Goal: Transaction & Acquisition: Purchase product/service

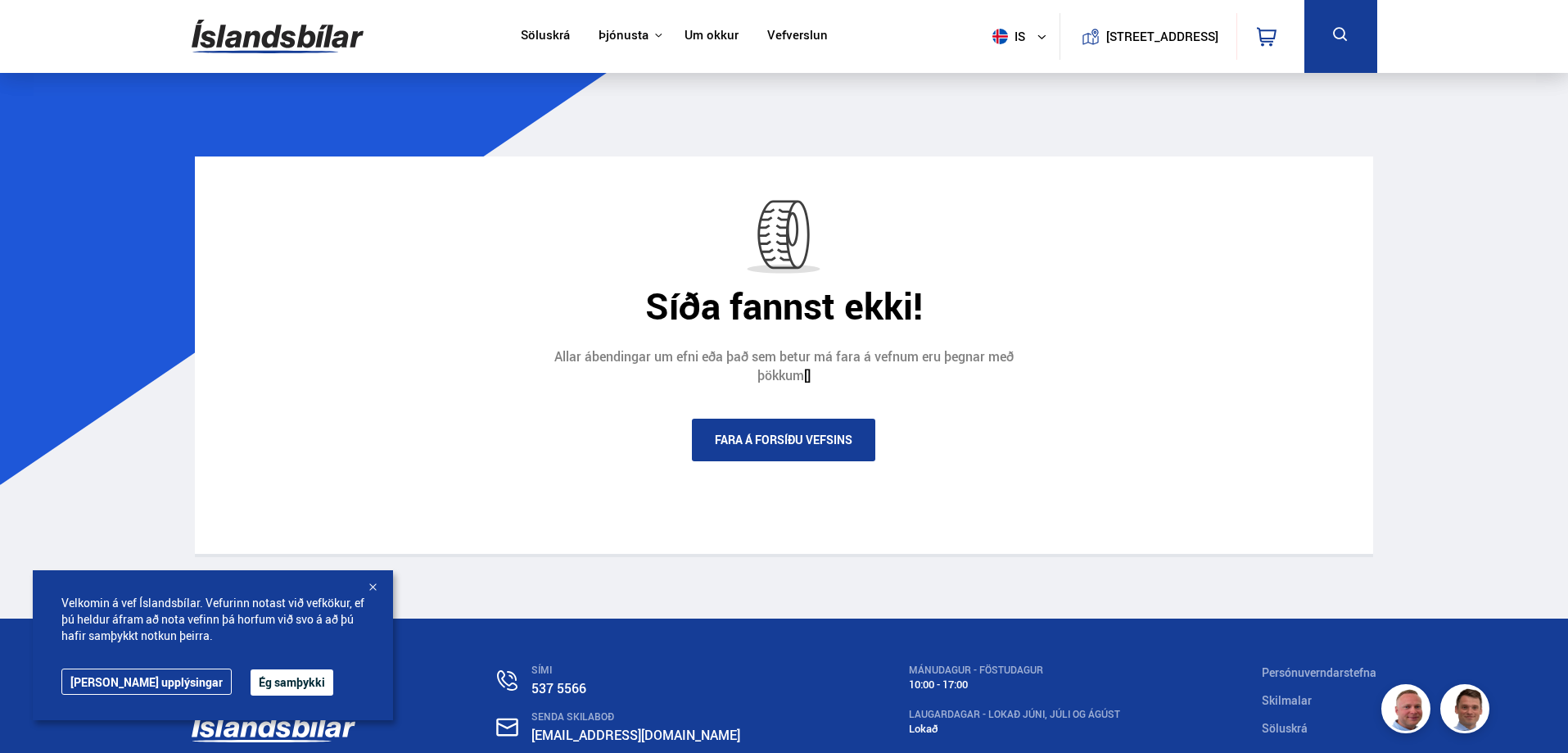
click at [754, 437] on link "Fara á forsíðu vefsins" at bounding box center [784, 439] width 183 height 43
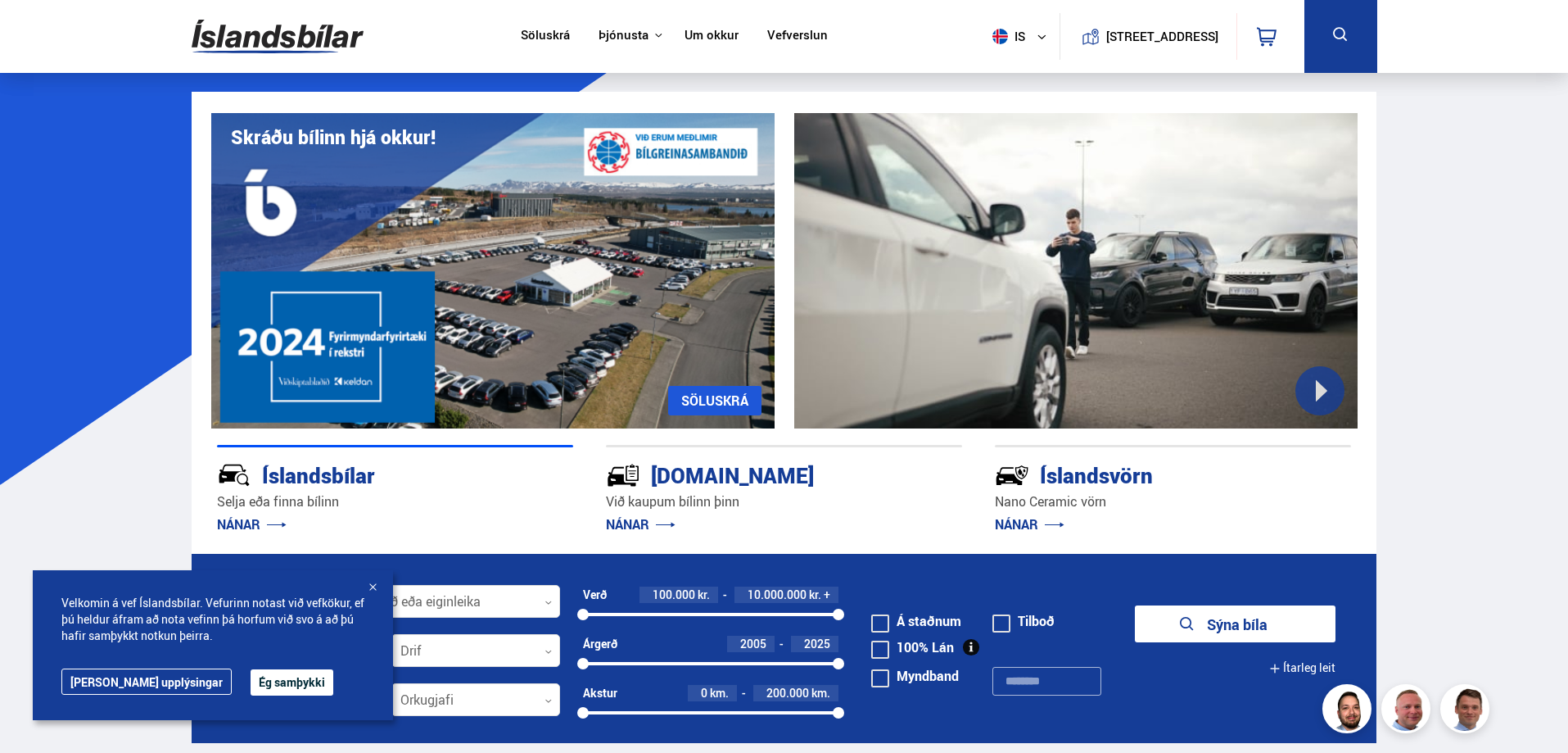
click at [251, 680] on button "Ég samþykki" at bounding box center [291, 682] width 82 height 26
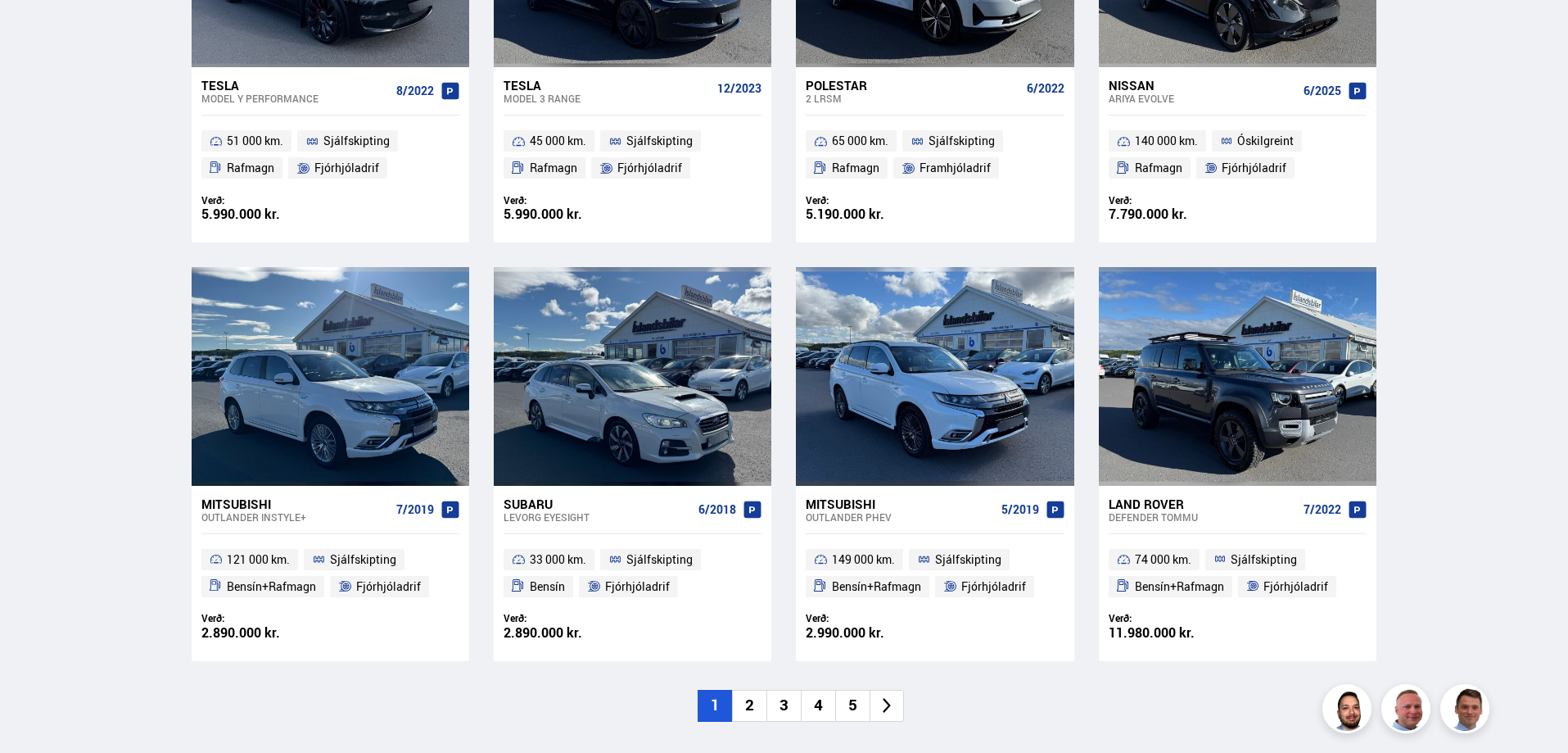
scroll to position [982, 0]
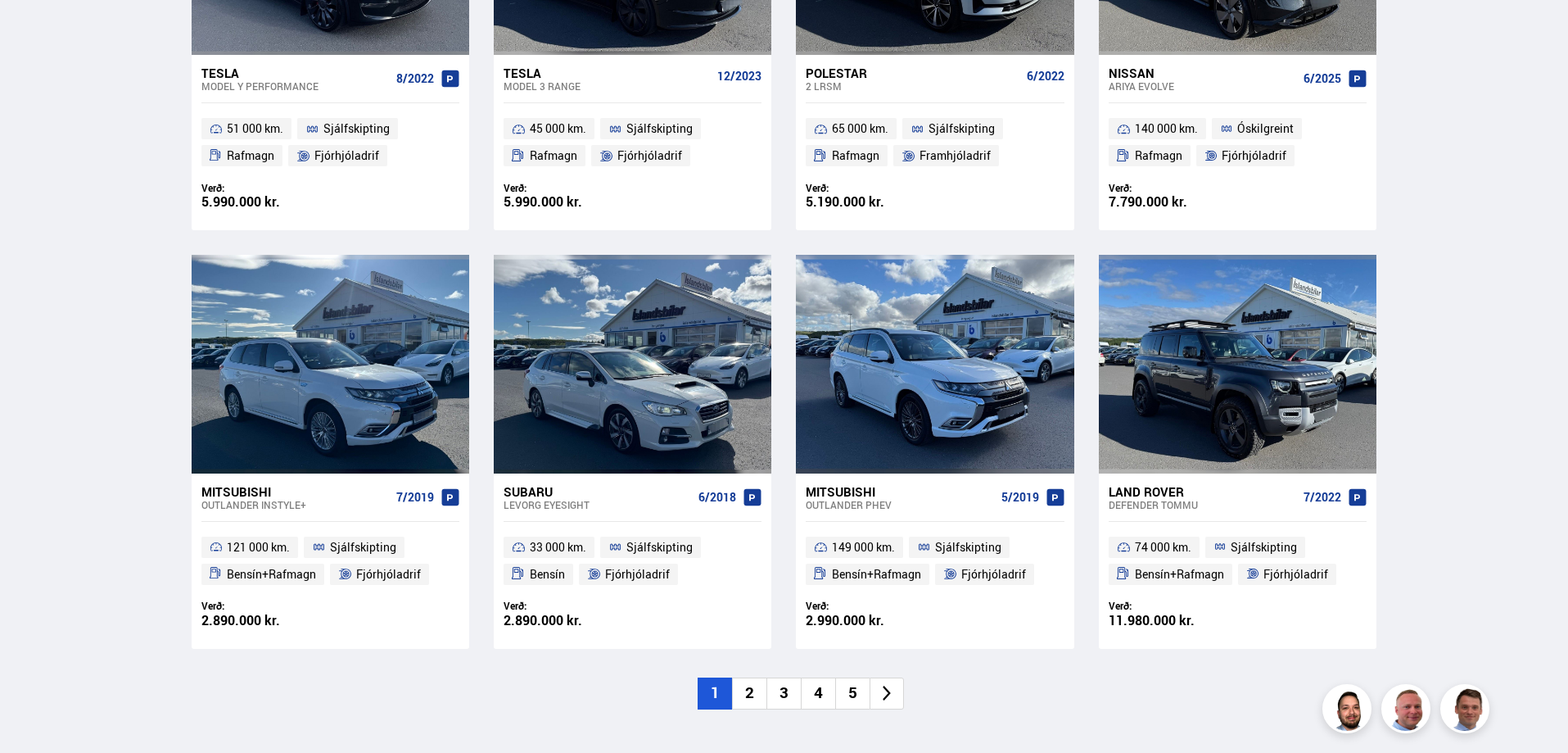
click at [751, 693] on li "2" at bounding box center [749, 693] width 34 height 32
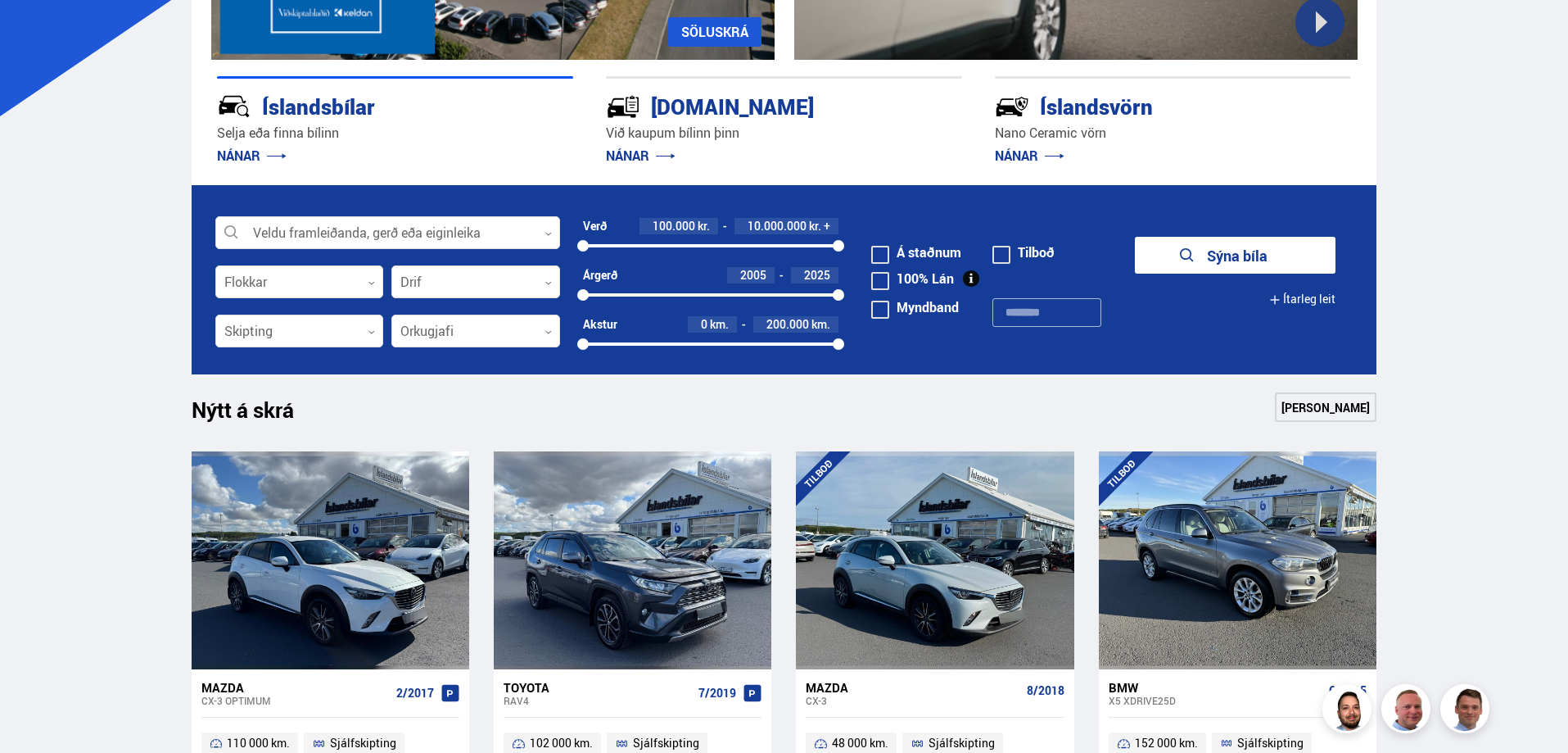
scroll to position [327, 0]
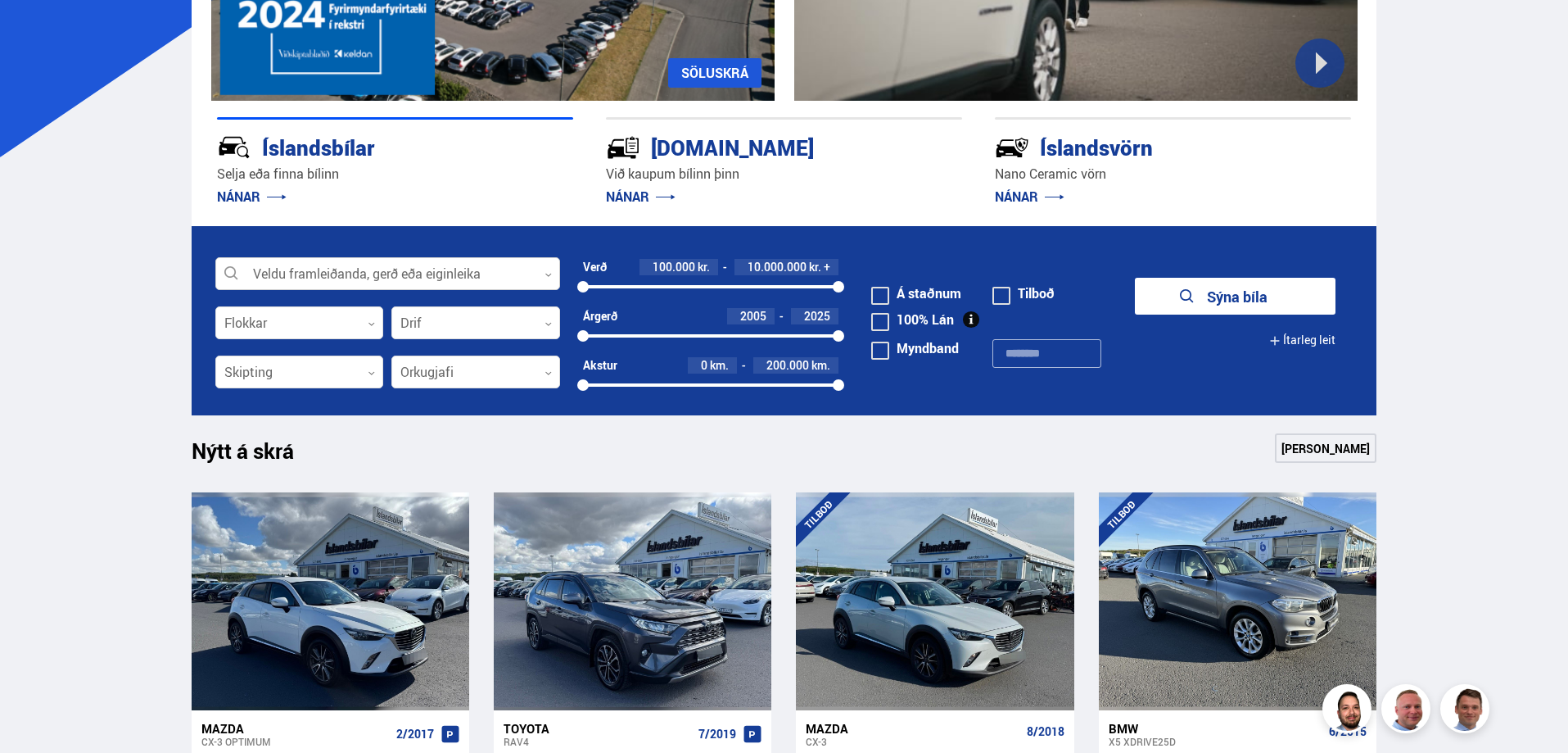
click at [373, 282] on div at bounding box center [388, 274] width 345 height 32
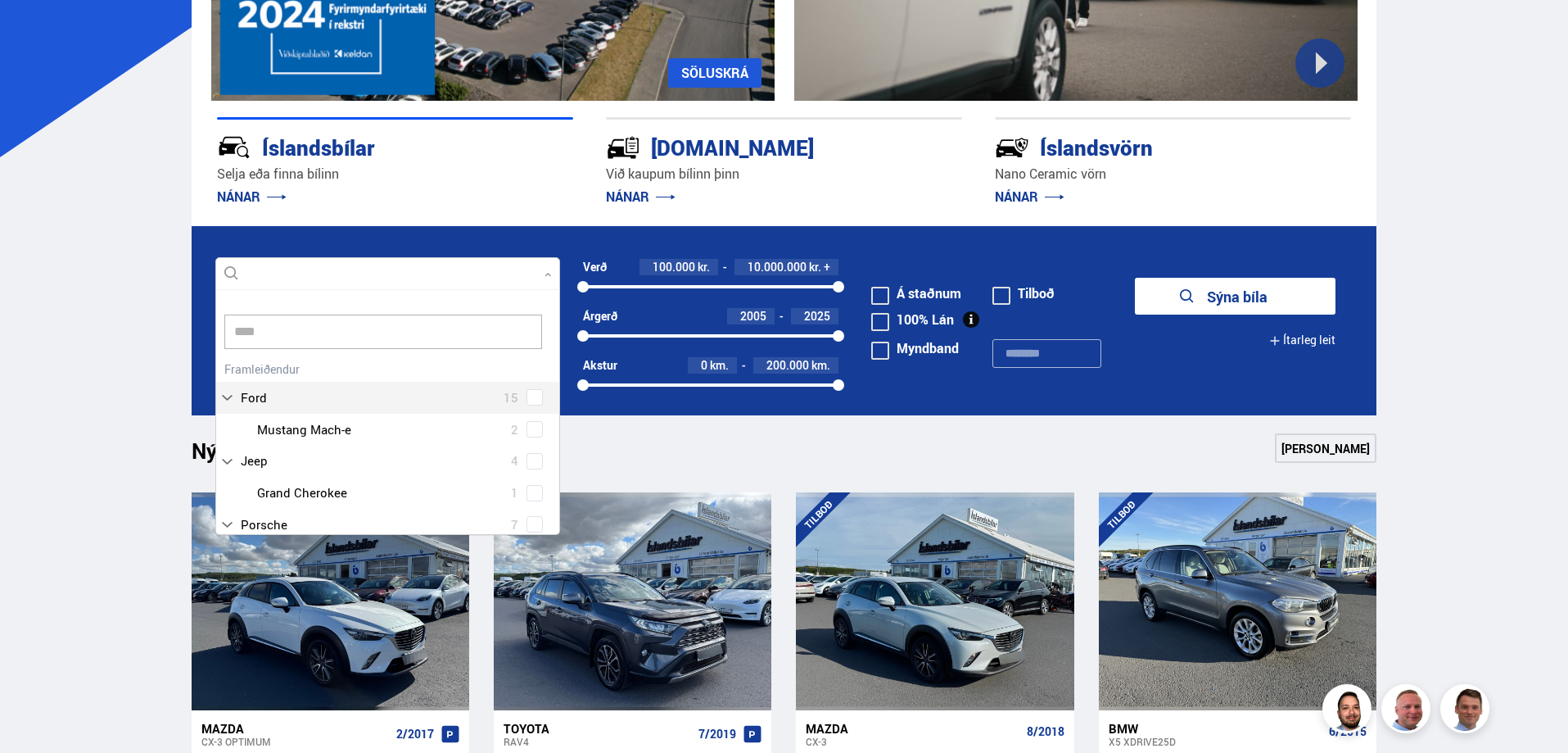
scroll to position [118, 347]
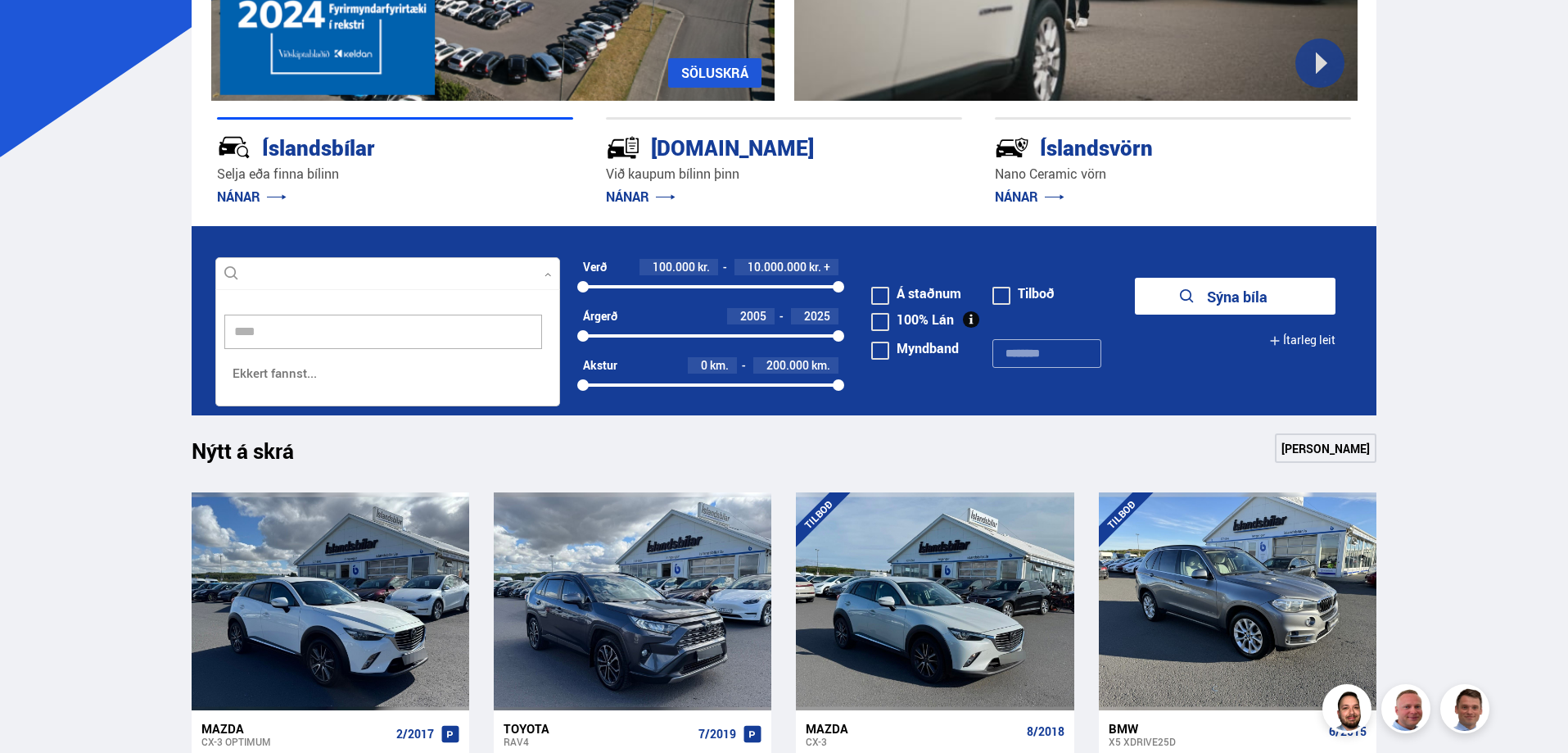
click at [329, 334] on input "****" at bounding box center [384, 331] width 318 height 34
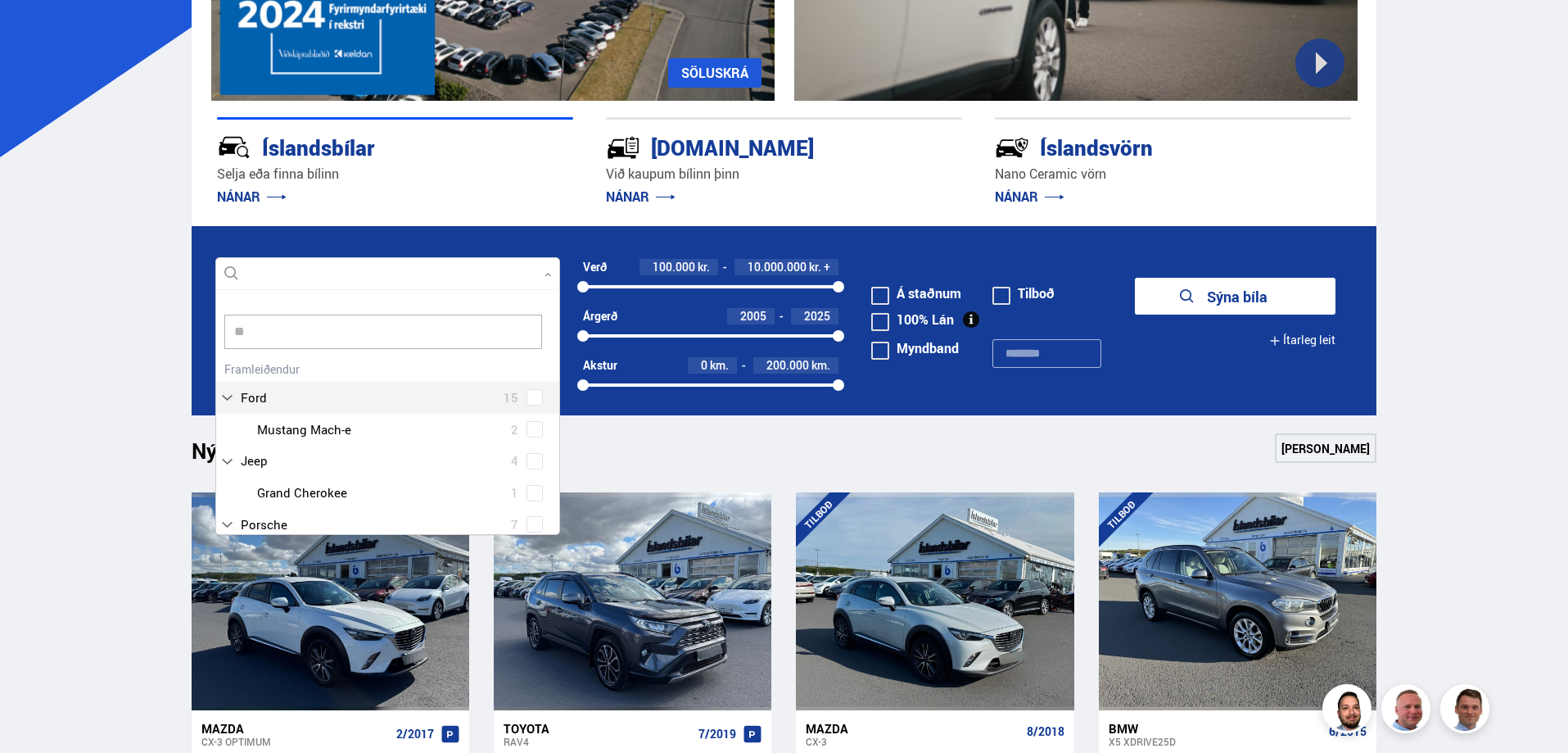
type input "*"
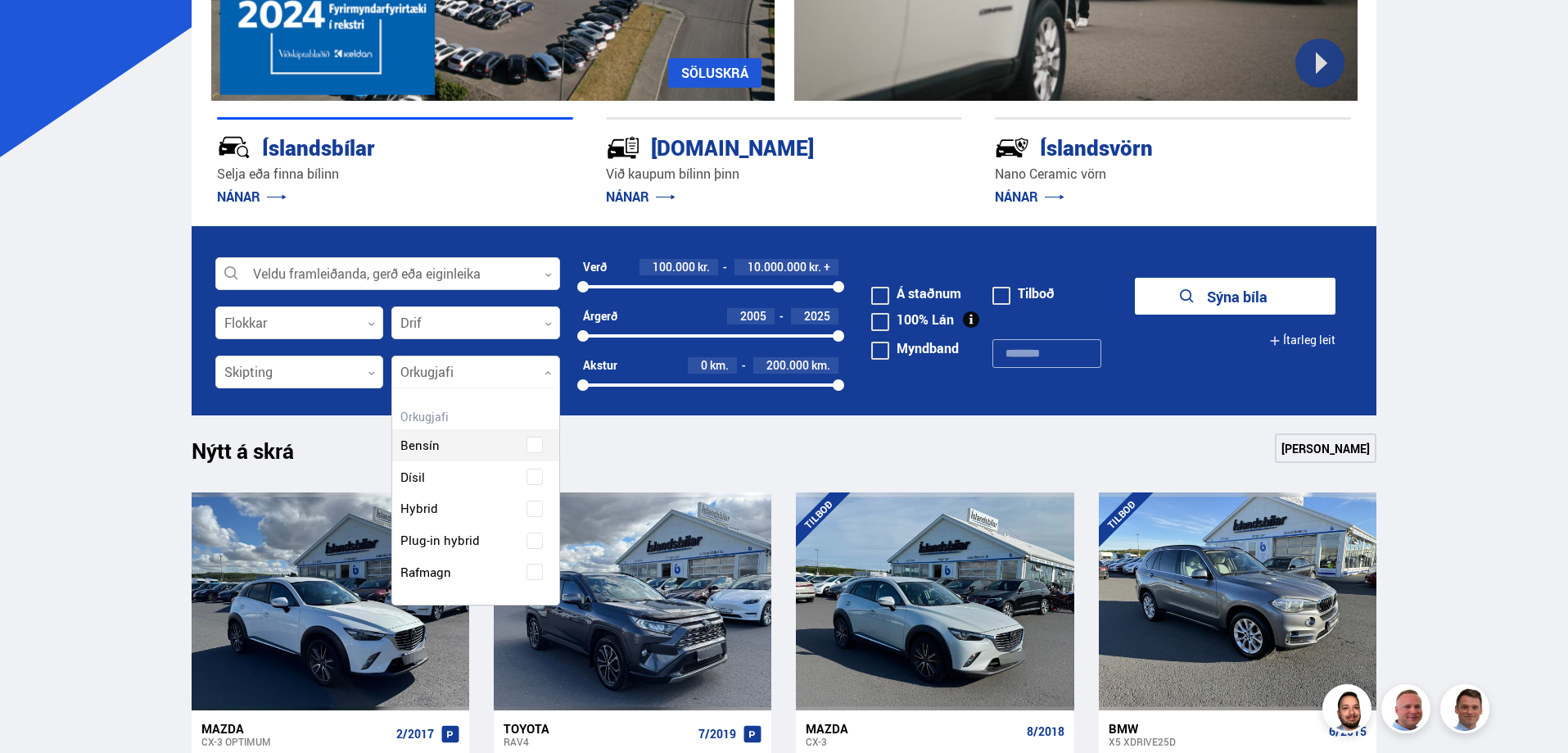
click at [425, 363] on div at bounding box center [475, 372] width 168 height 32
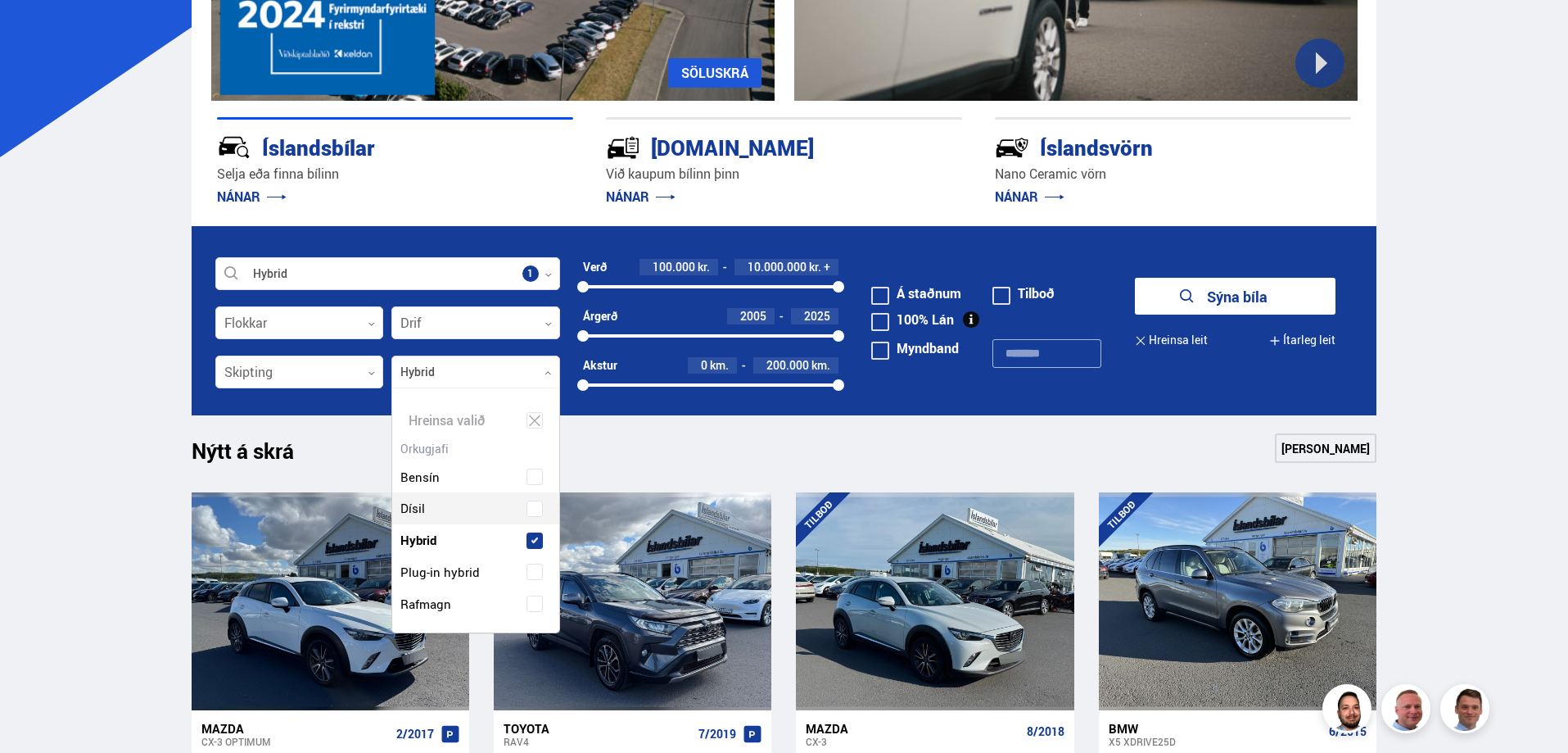
click at [431, 511] on div "Bensín Dísil Hybrid Plug-in hybrid Rafmagn" at bounding box center [475, 528] width 167 height 183
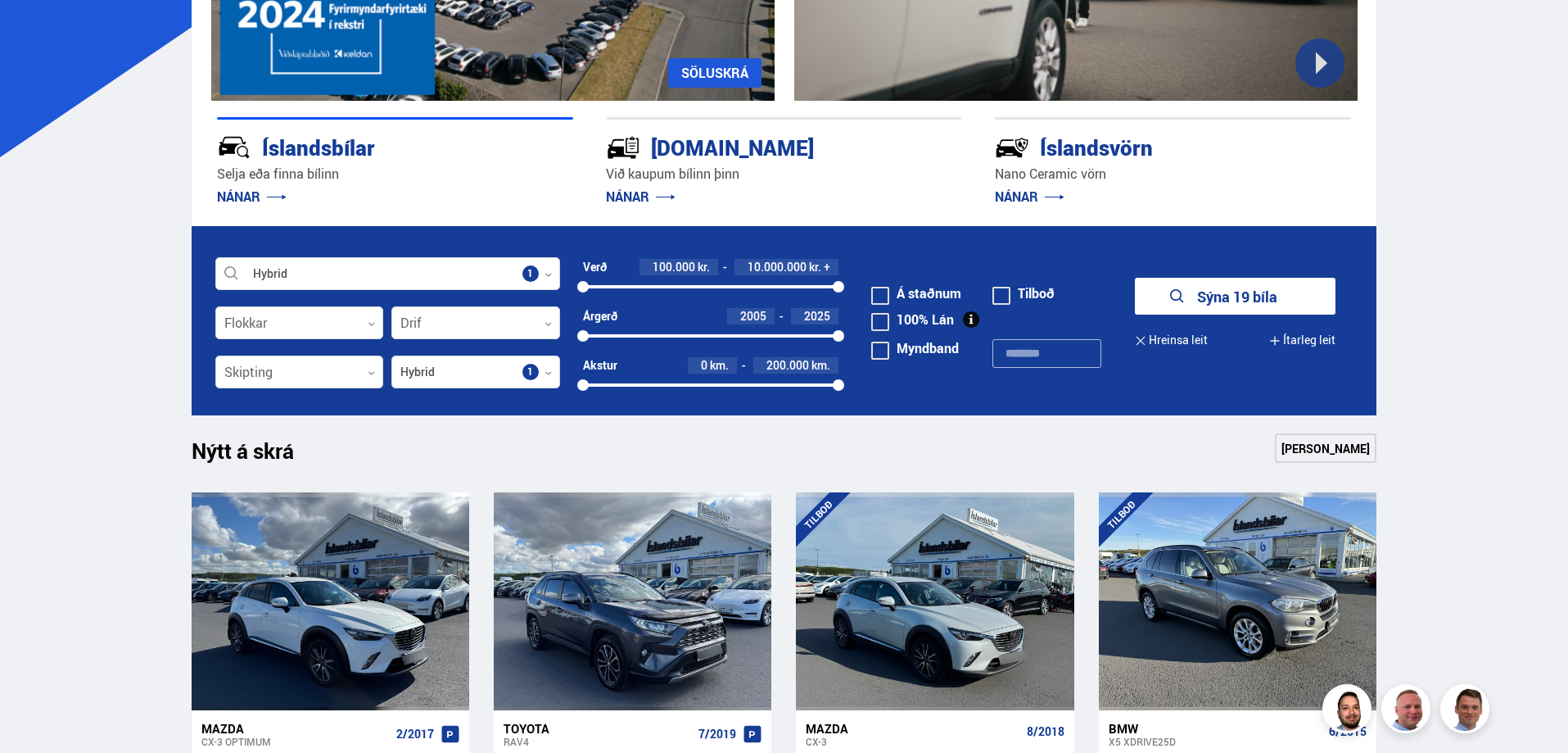
click at [1195, 296] on button "Sýna 19 bíla" at bounding box center [1235, 296] width 201 height 37
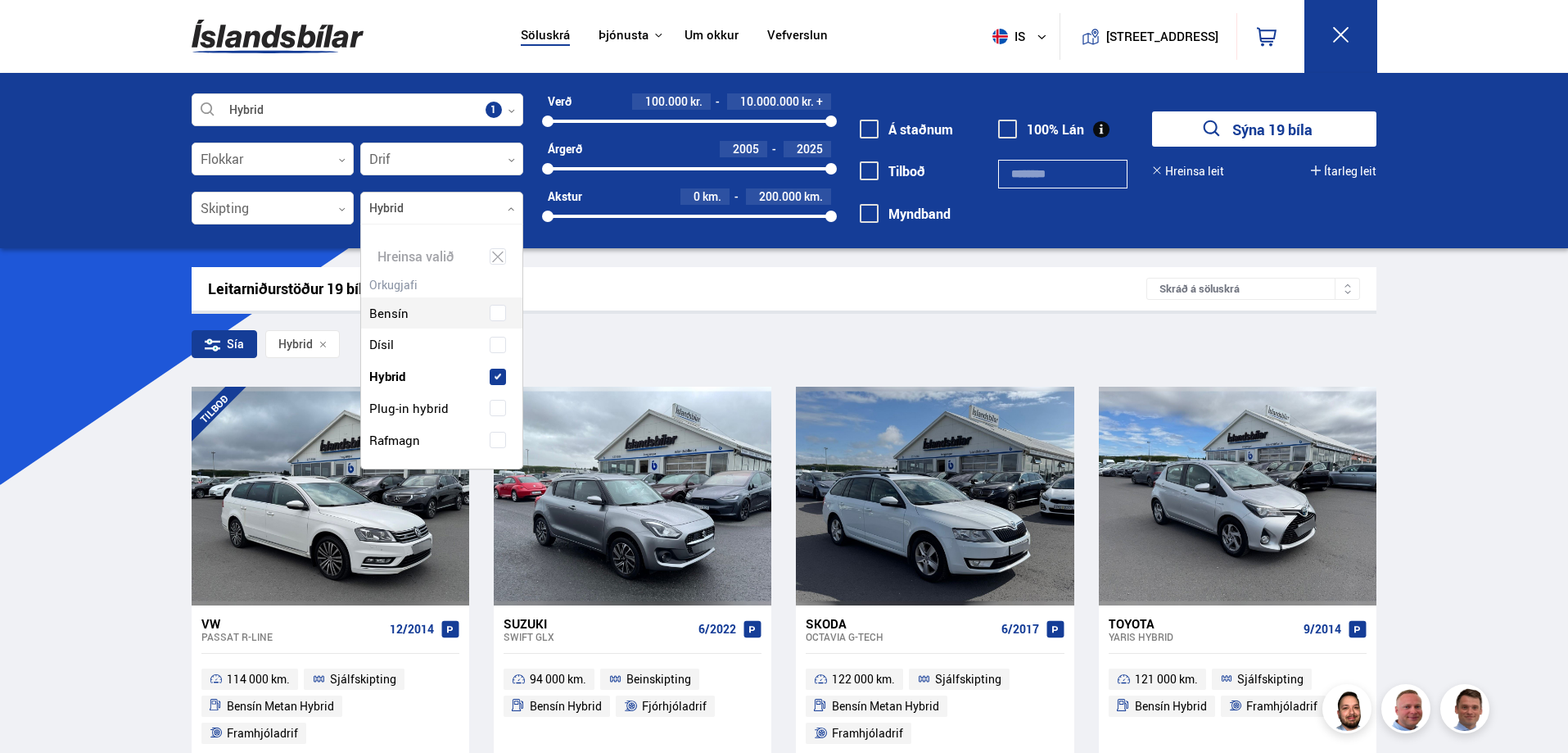
click at [446, 211] on div at bounding box center [442, 208] width 163 height 32
click at [460, 376] on div "Bensín Dísil Hybrid Plug-in hybrid Rafmagn" at bounding box center [441, 364] width 161 height 183
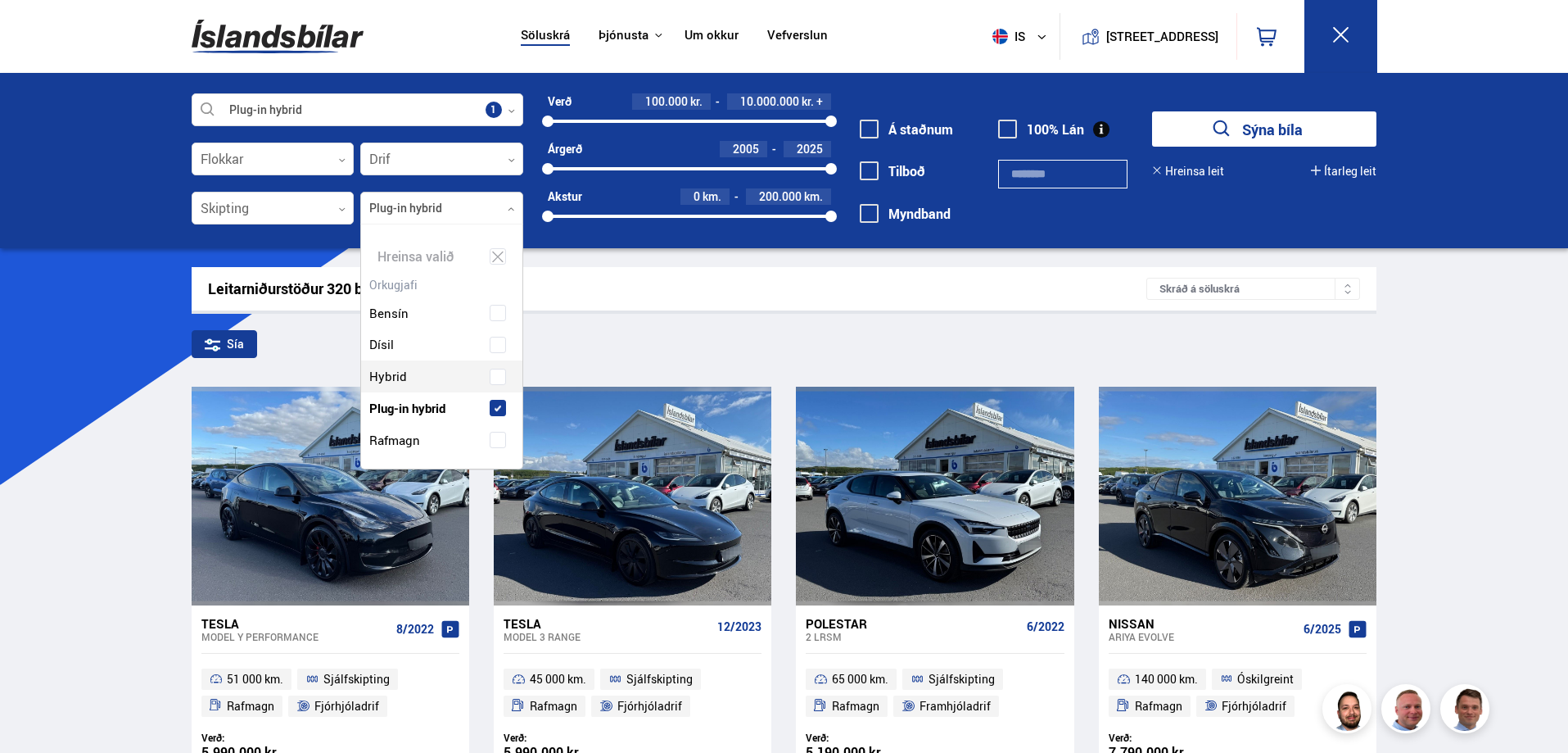
click at [442, 378] on div "Bensín Dísil Hybrid Plug-in hybrid Rafmagn" at bounding box center [441, 364] width 161 height 183
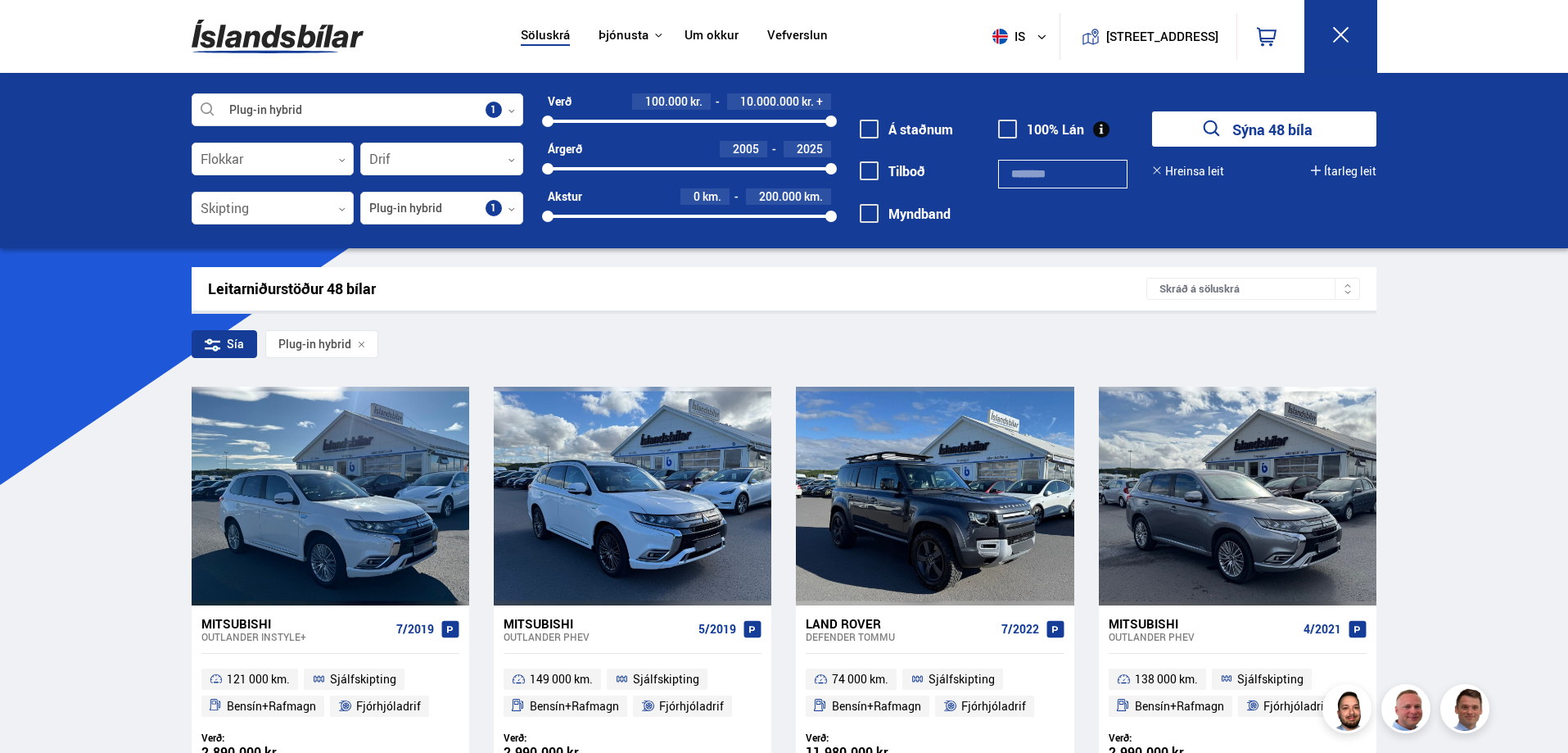
click at [1246, 125] on button "Sýna 48 bíla" at bounding box center [1265, 129] width 225 height 35
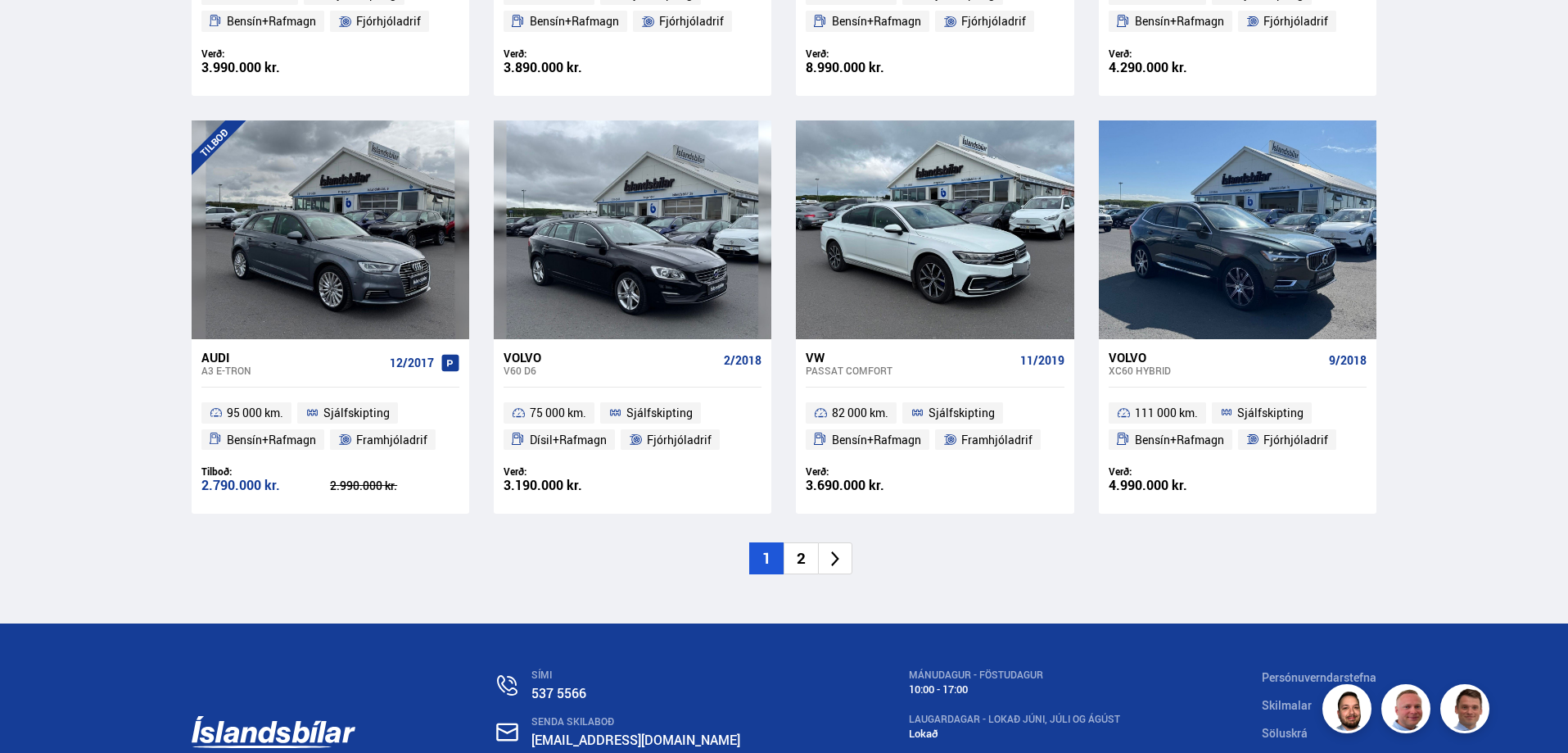
scroll to position [2376, 0]
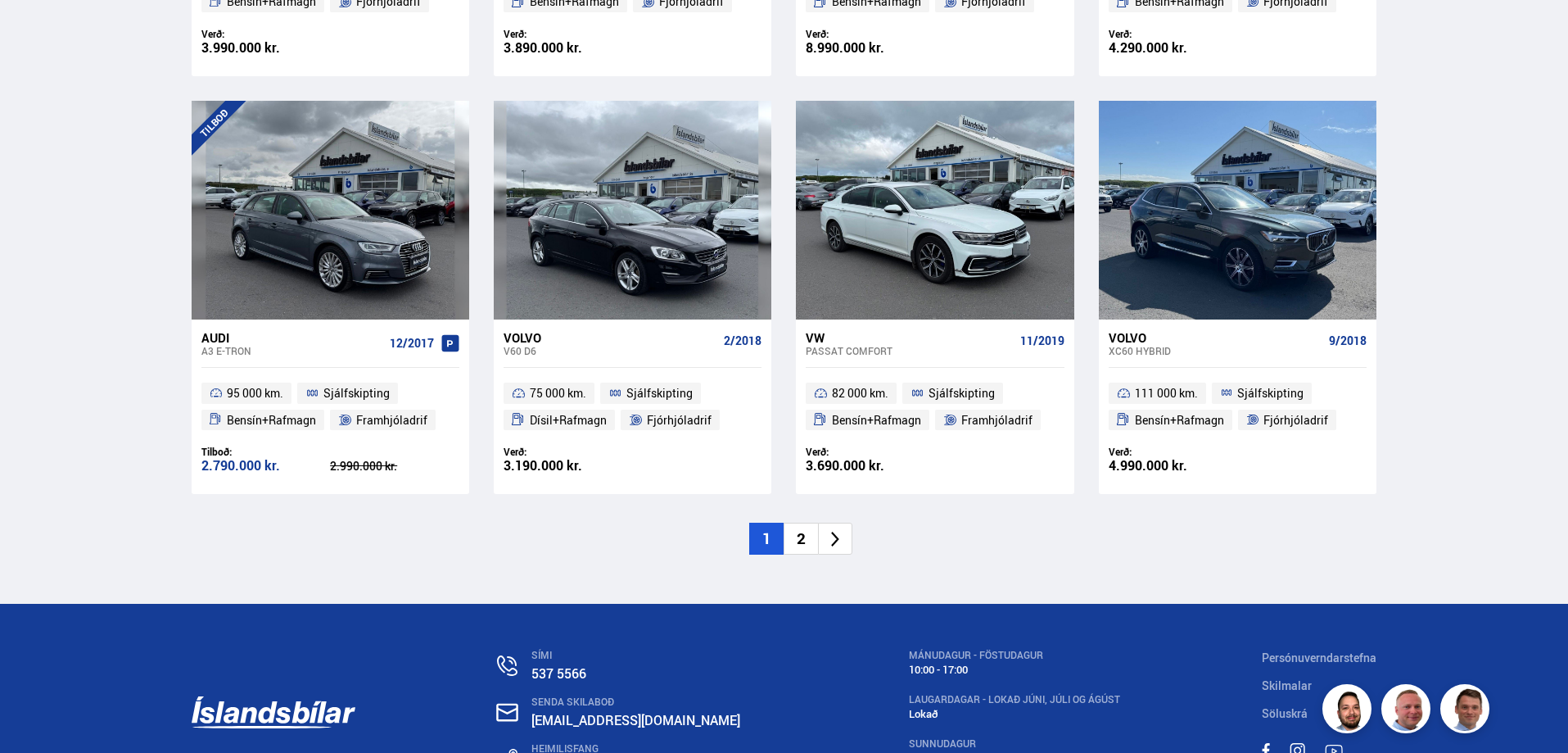
click at [811, 538] on li "2" at bounding box center [800, 538] width 34 height 32
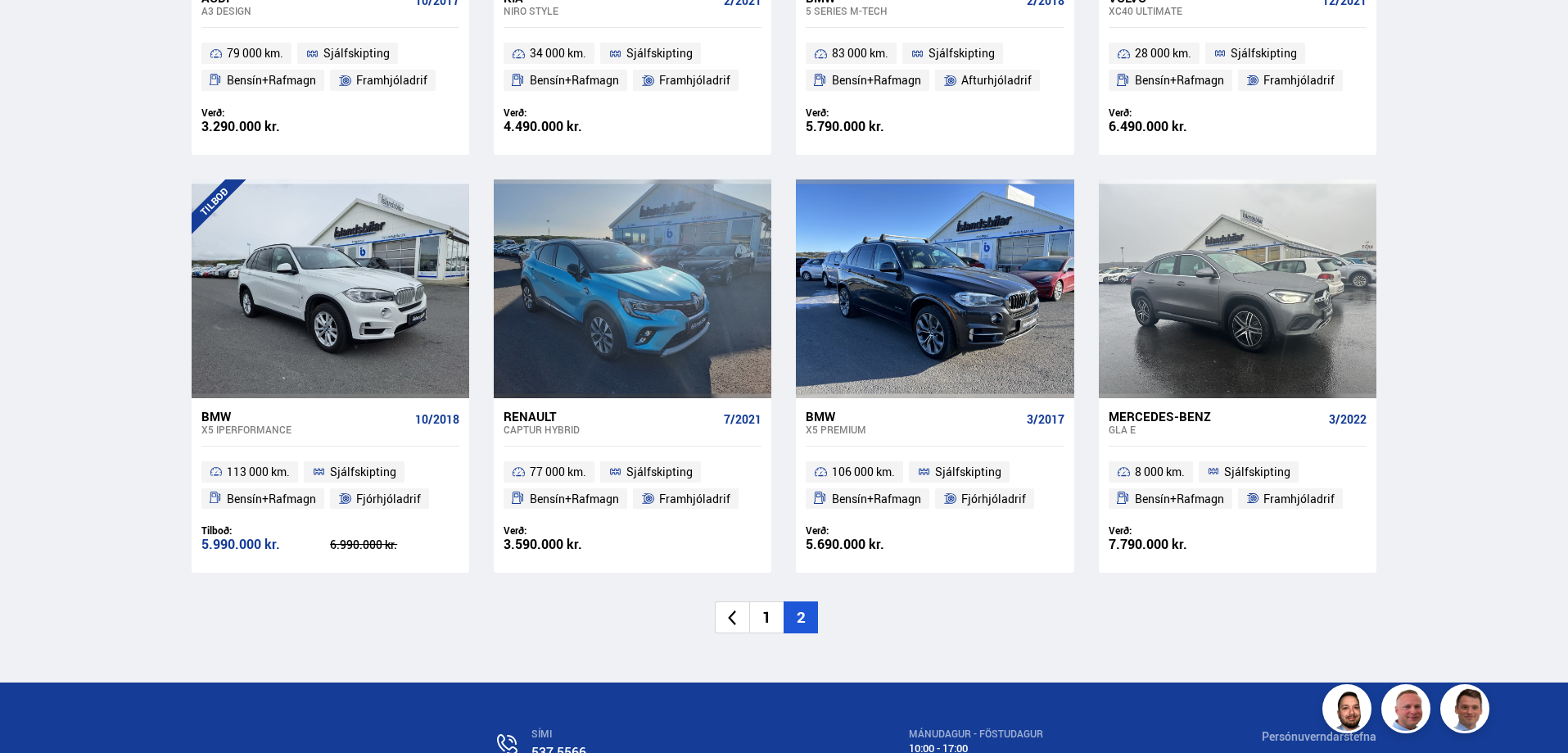
scroll to position [2457, 0]
